Goal: Task Accomplishment & Management: Use online tool/utility

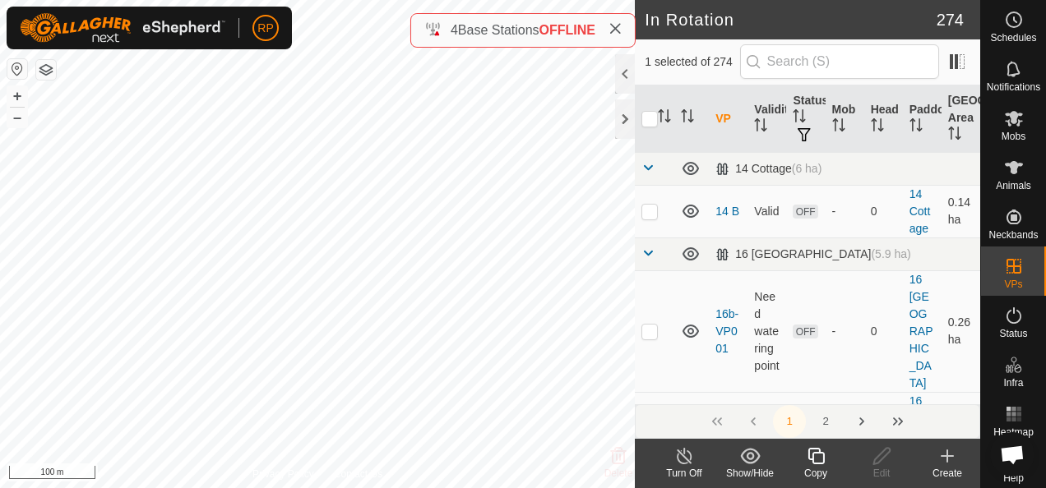
click at [811, 459] on icon at bounding box center [815, 456] width 16 height 16
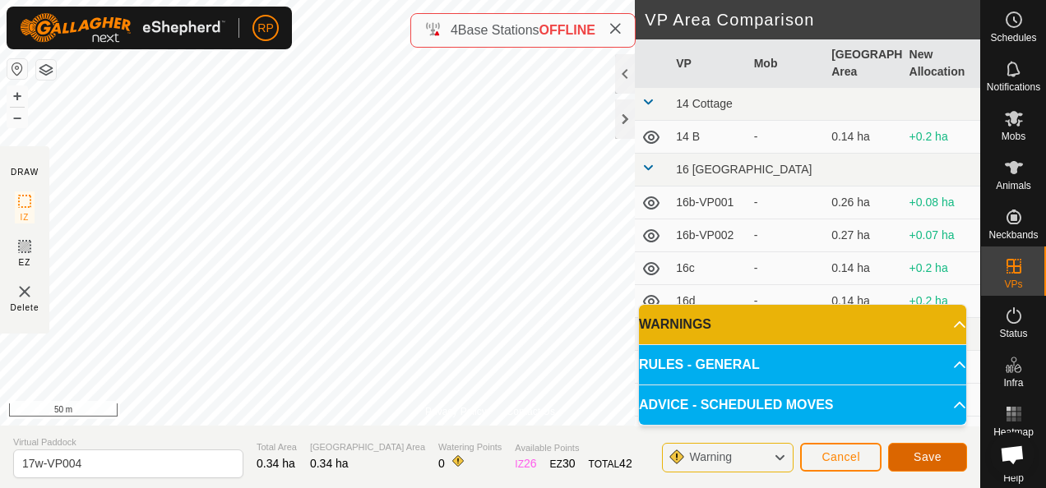
click at [926, 460] on span "Save" at bounding box center [927, 457] width 28 height 13
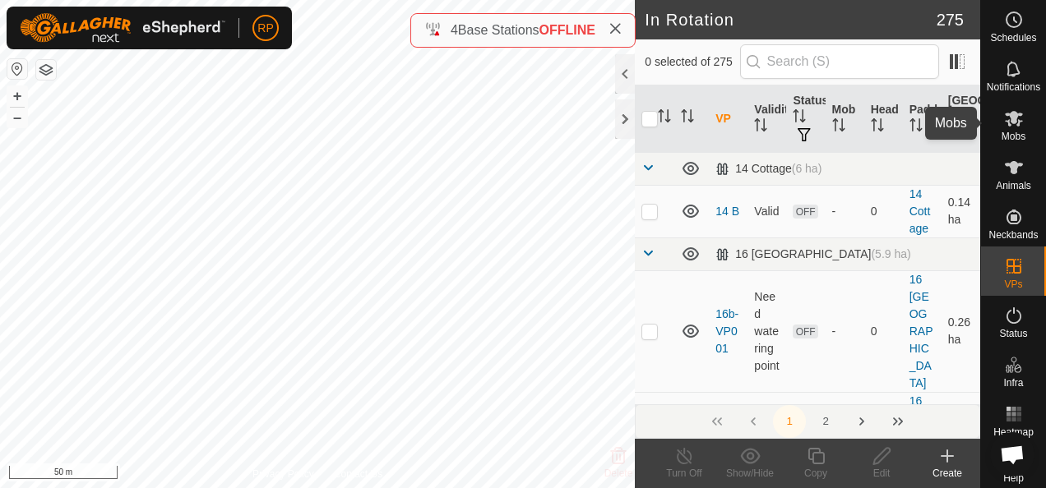
click at [1010, 118] on icon at bounding box center [1014, 119] width 20 height 20
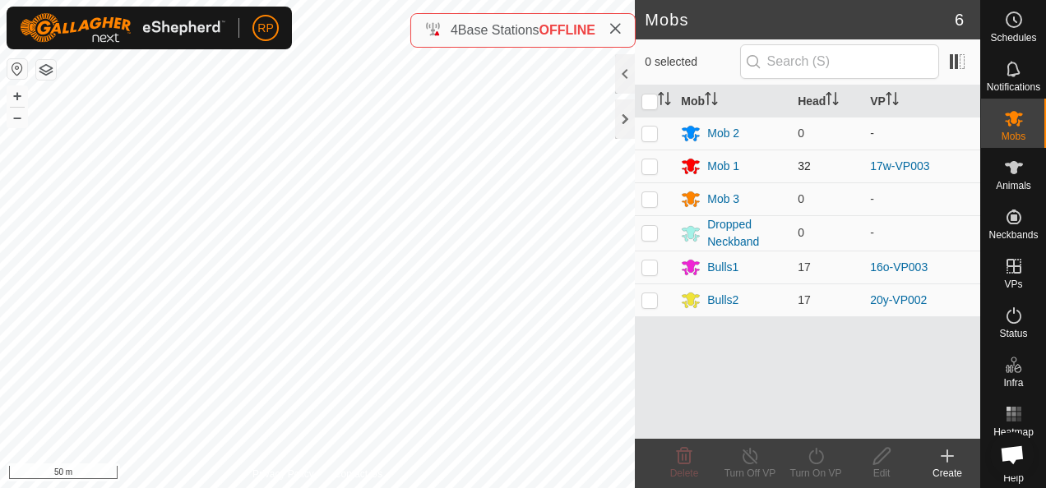
click at [652, 164] on p-checkbox at bounding box center [649, 165] width 16 height 13
checkbox input "true"
click at [812, 456] on icon at bounding box center [816, 456] width 21 height 20
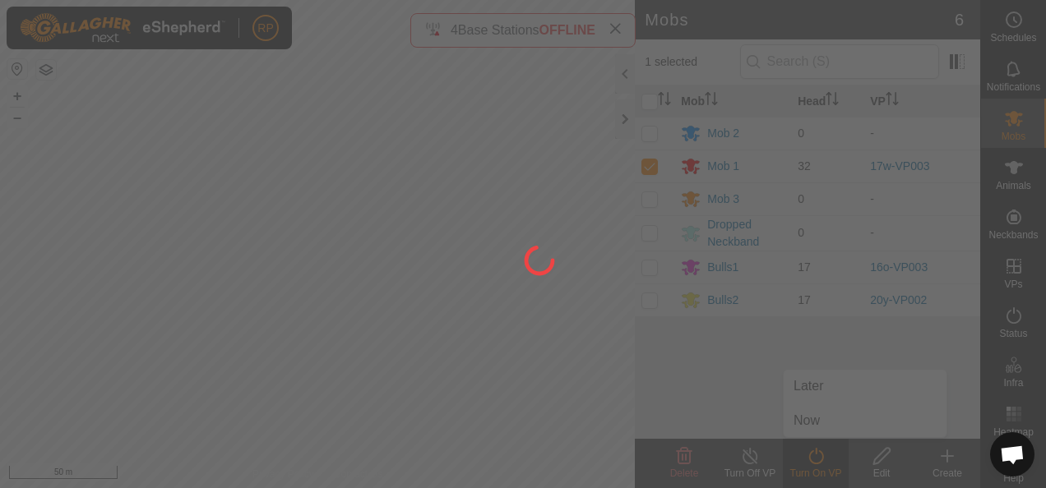
click at [809, 426] on div at bounding box center [523, 244] width 1046 height 488
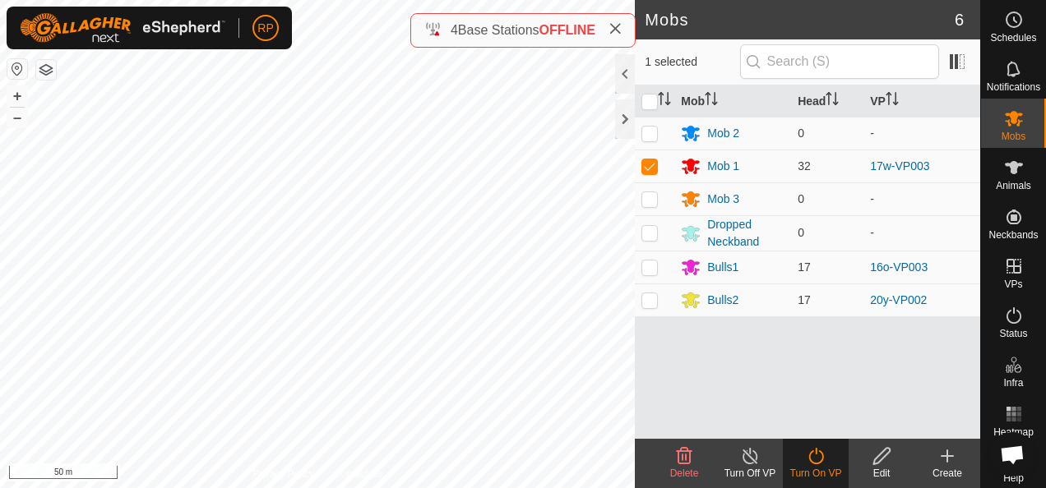
click at [811, 455] on icon at bounding box center [816, 456] width 21 height 20
click at [817, 459] on icon at bounding box center [816, 456] width 21 height 20
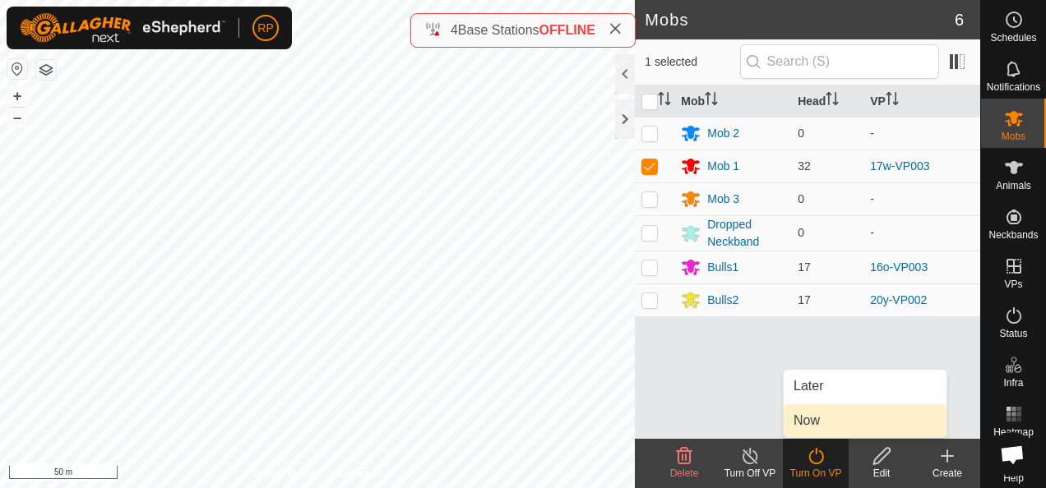
click at [811, 418] on link "Now" at bounding box center [864, 420] width 163 height 33
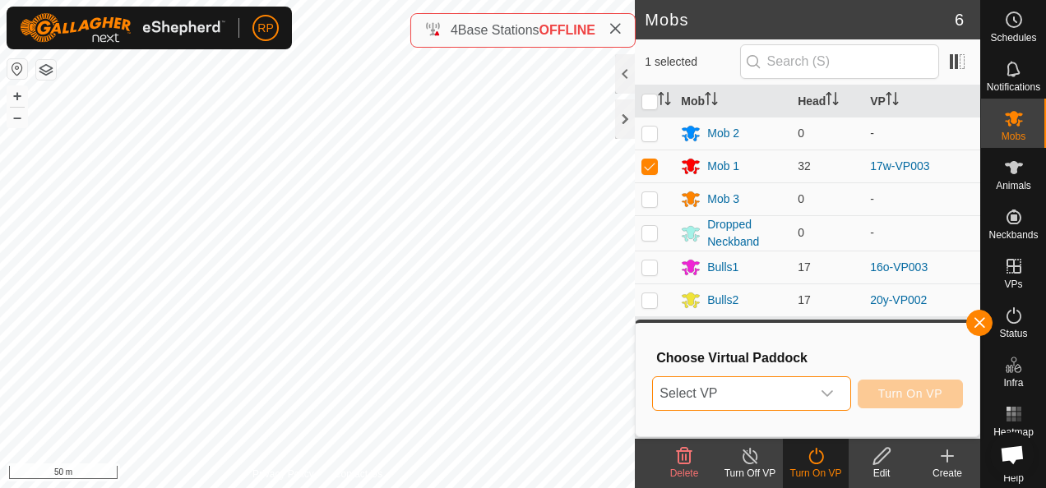
click at [801, 395] on span "Select VP" at bounding box center [731, 393] width 157 height 33
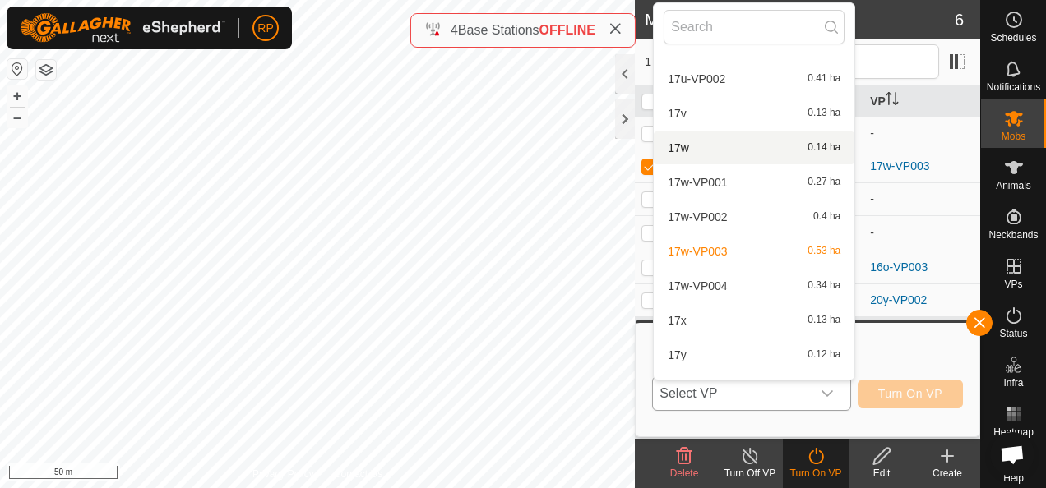
scroll to position [4053, 0]
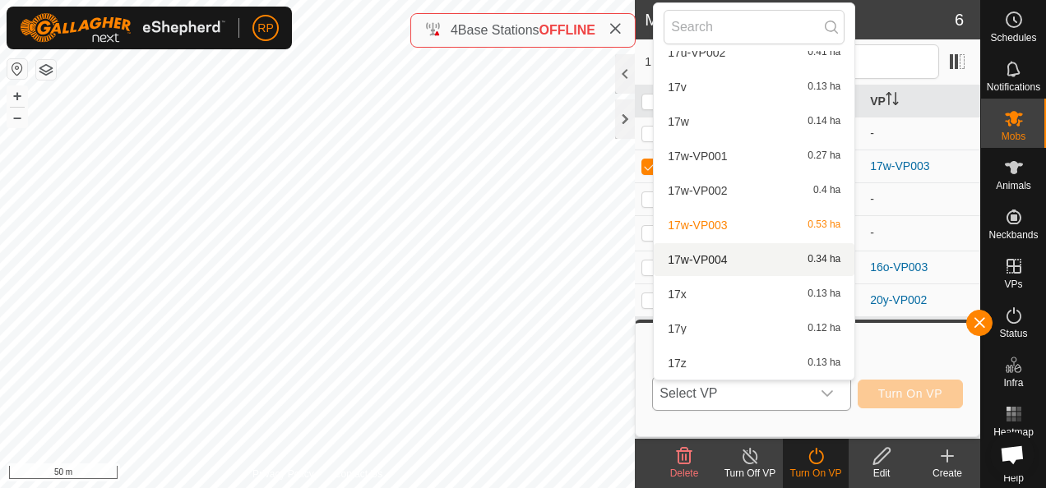
click at [711, 261] on li "17w-VP004 0.34 ha" at bounding box center [754, 259] width 201 height 33
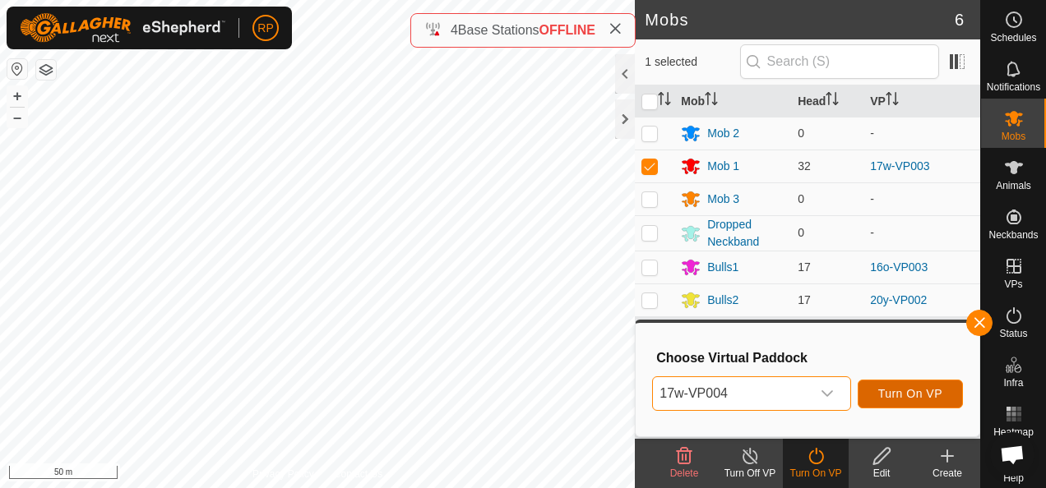
click at [891, 394] on span "Turn On VP" at bounding box center [910, 393] width 64 height 13
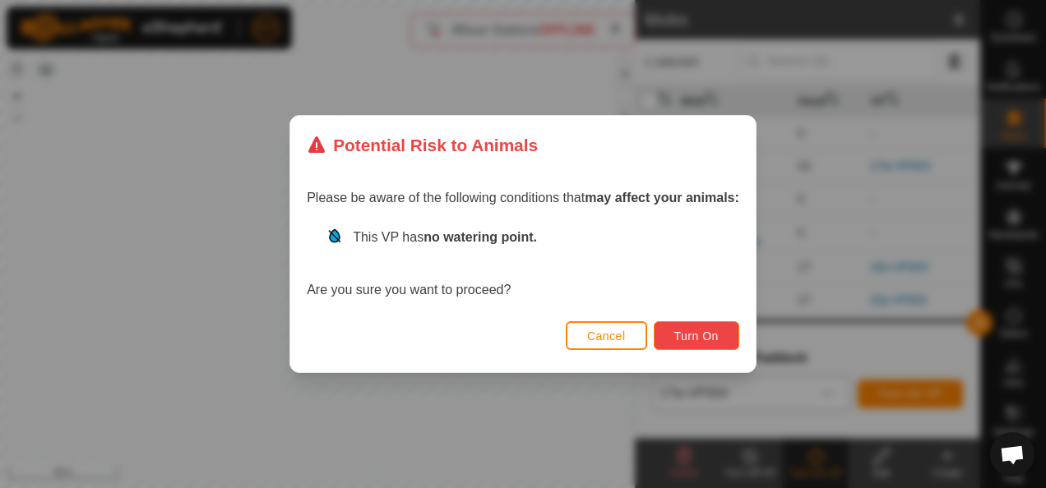
click at [686, 337] on span "Turn On" at bounding box center [696, 336] width 44 height 13
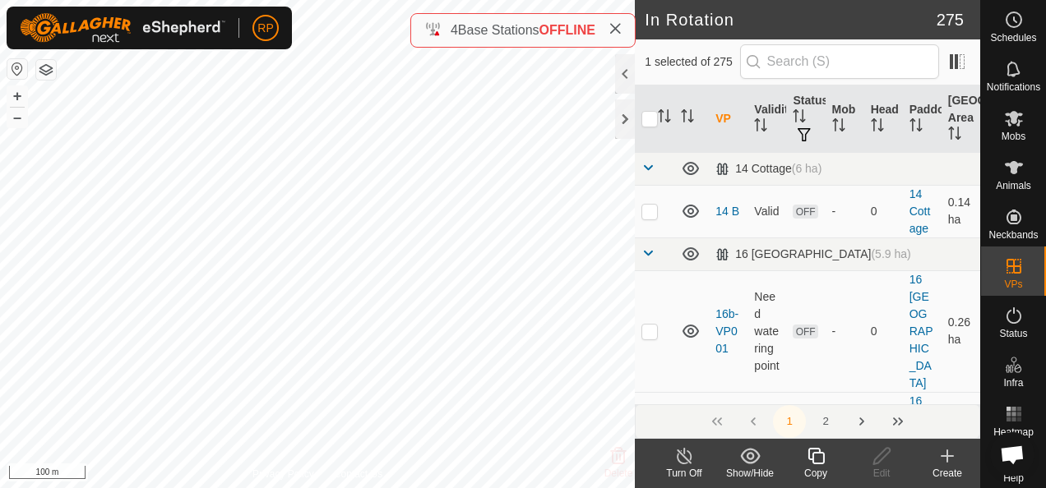
click at [819, 457] on icon at bounding box center [816, 456] width 21 height 20
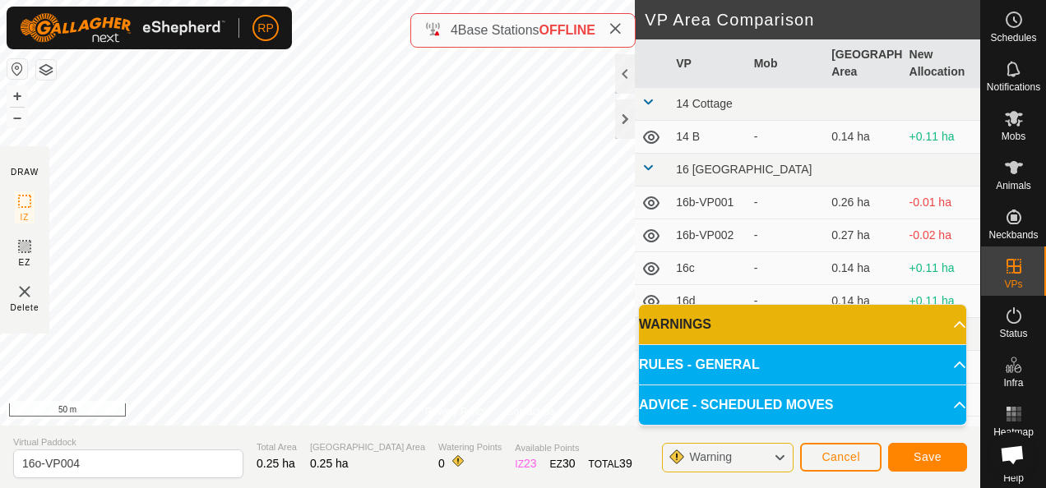
click at [932, 472] on div "Save" at bounding box center [927, 456] width 79 height 39
click at [927, 459] on span "Save" at bounding box center [927, 457] width 28 height 13
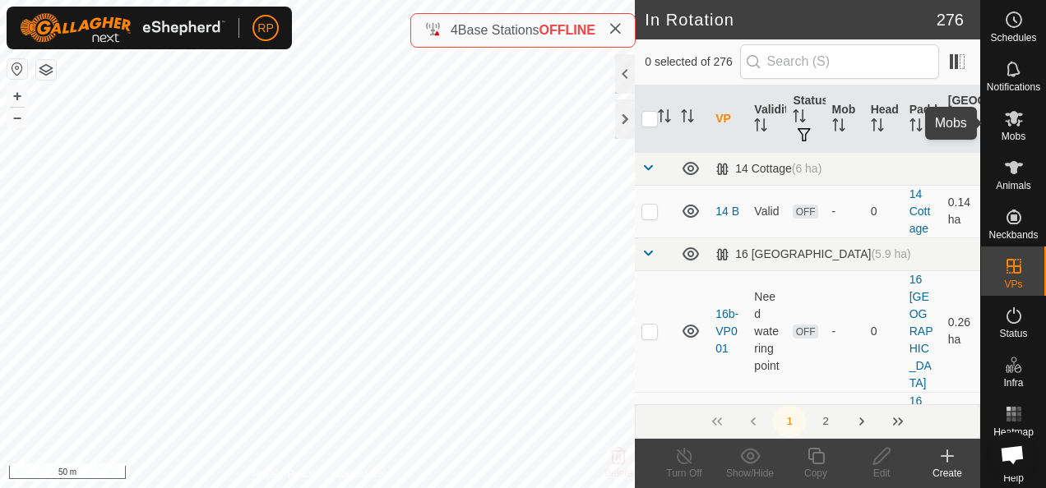
click at [1006, 118] on icon at bounding box center [1014, 119] width 18 height 16
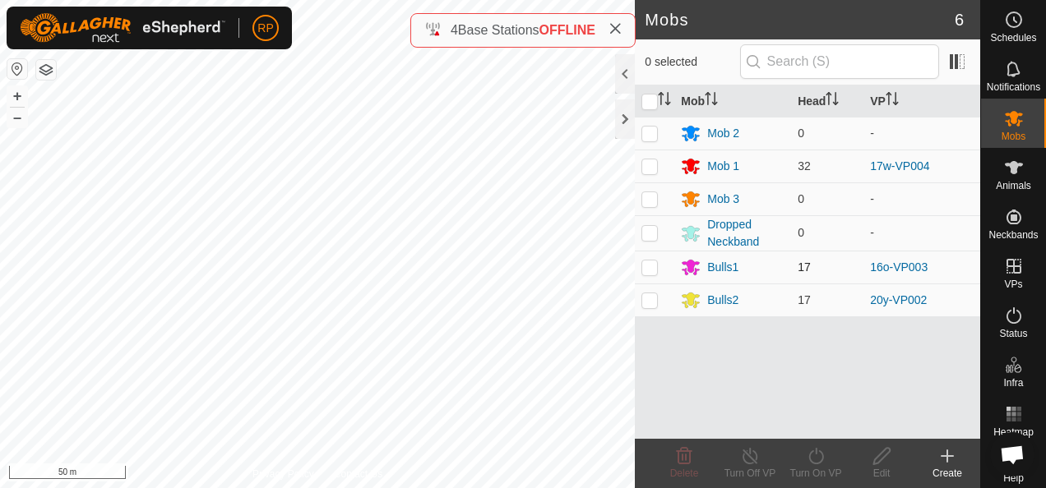
click at [647, 268] on p-checkbox at bounding box center [649, 267] width 16 height 13
checkbox input "true"
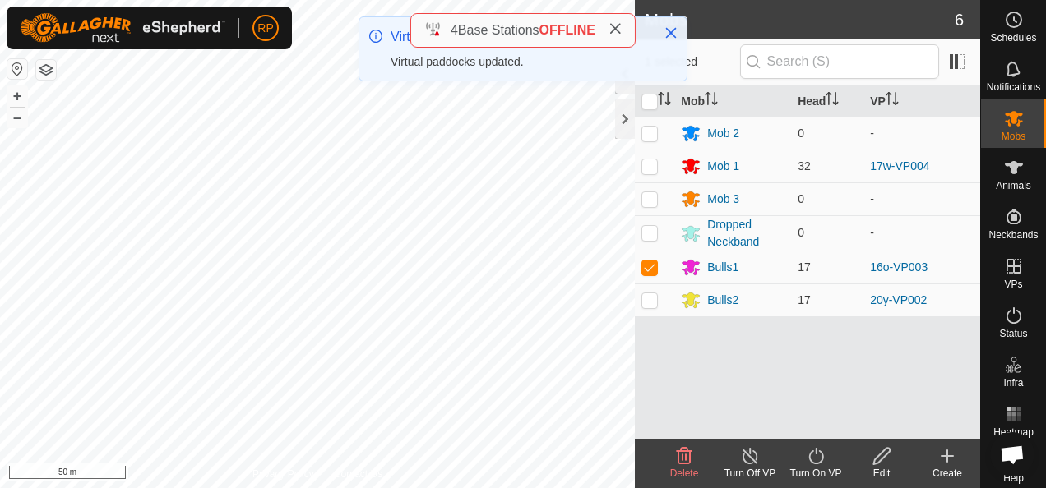
click at [816, 457] on icon at bounding box center [816, 456] width 21 height 20
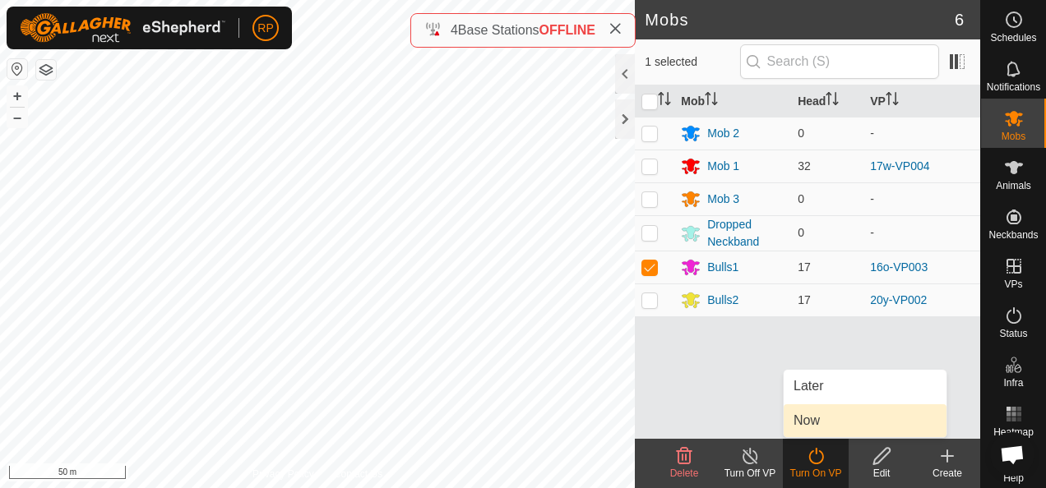
click at [802, 421] on link "Now" at bounding box center [864, 420] width 163 height 33
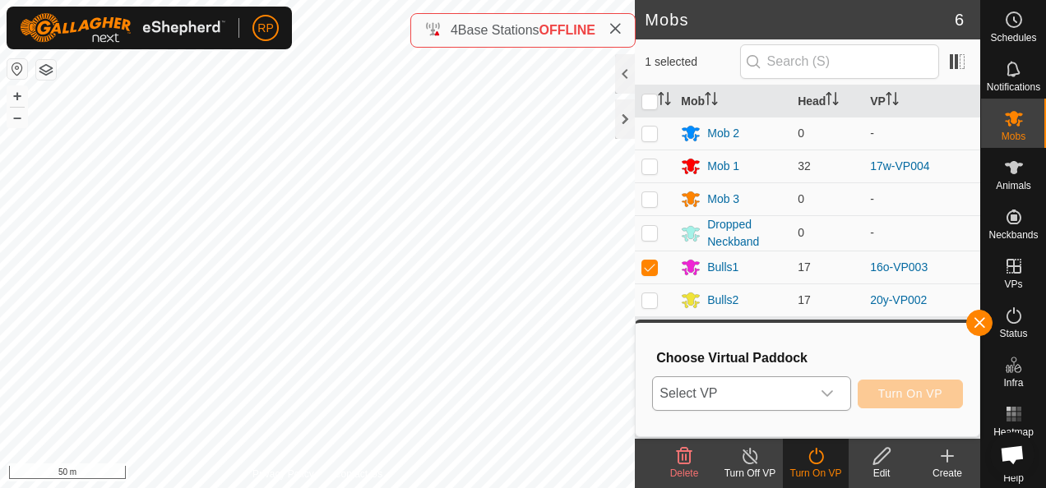
click at [773, 396] on span "Select VP" at bounding box center [731, 393] width 157 height 33
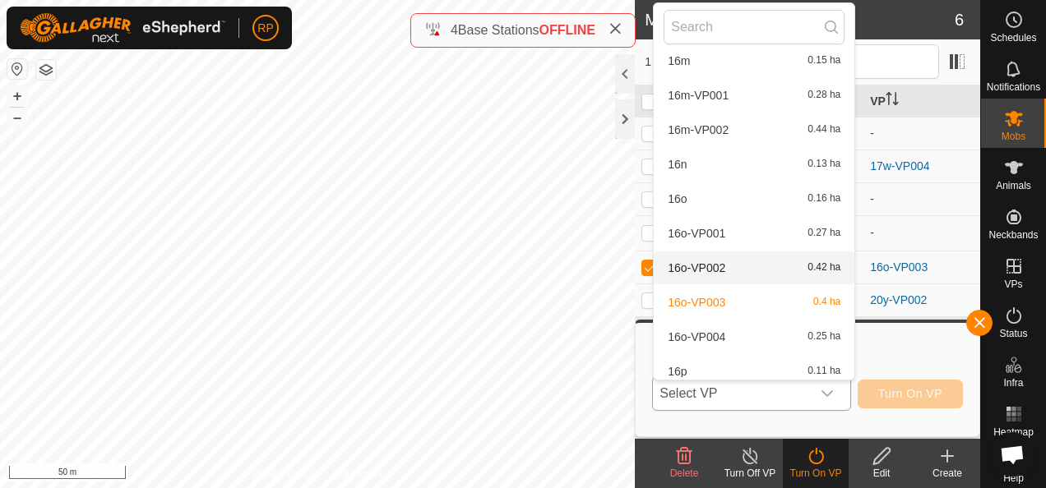
scroll to position [1669, 0]
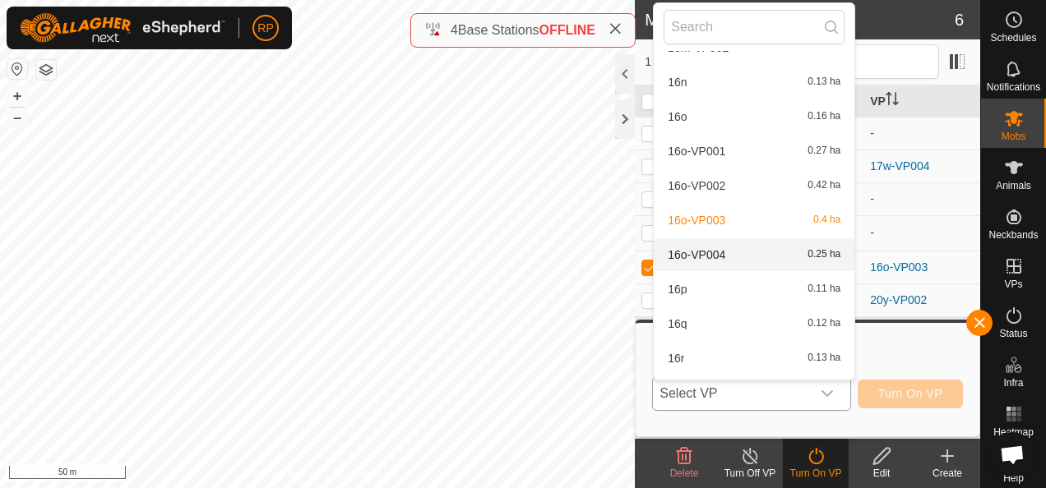
click at [697, 249] on li "16o-VP004 0.25 ha" at bounding box center [754, 254] width 201 height 33
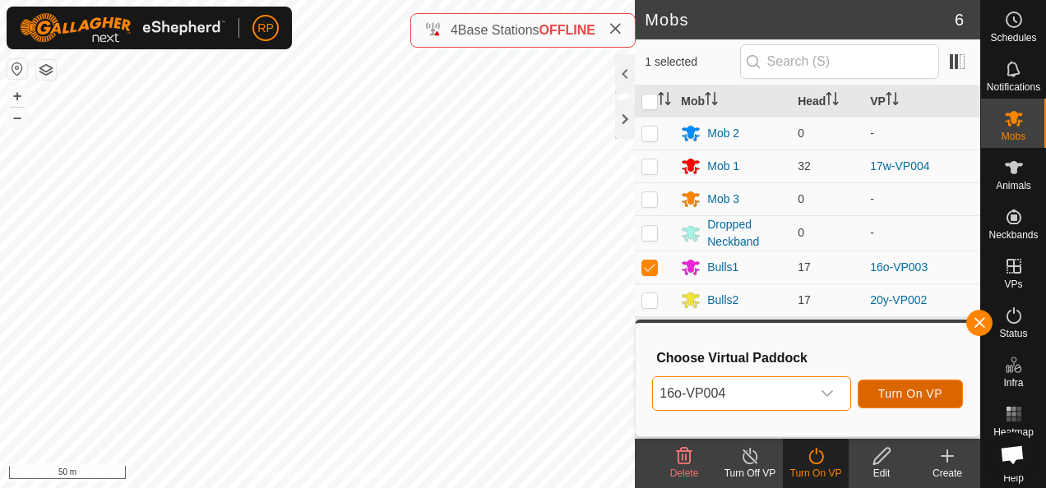
click at [909, 397] on span "Turn On VP" at bounding box center [910, 393] width 64 height 13
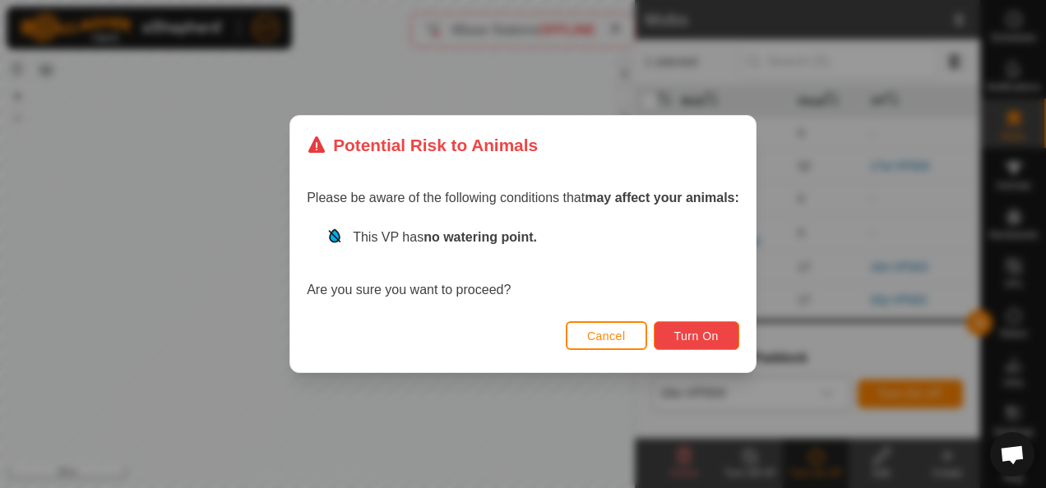
click at [697, 333] on span "Turn On" at bounding box center [696, 336] width 44 height 13
